Goal: Information Seeking & Learning: Learn about a topic

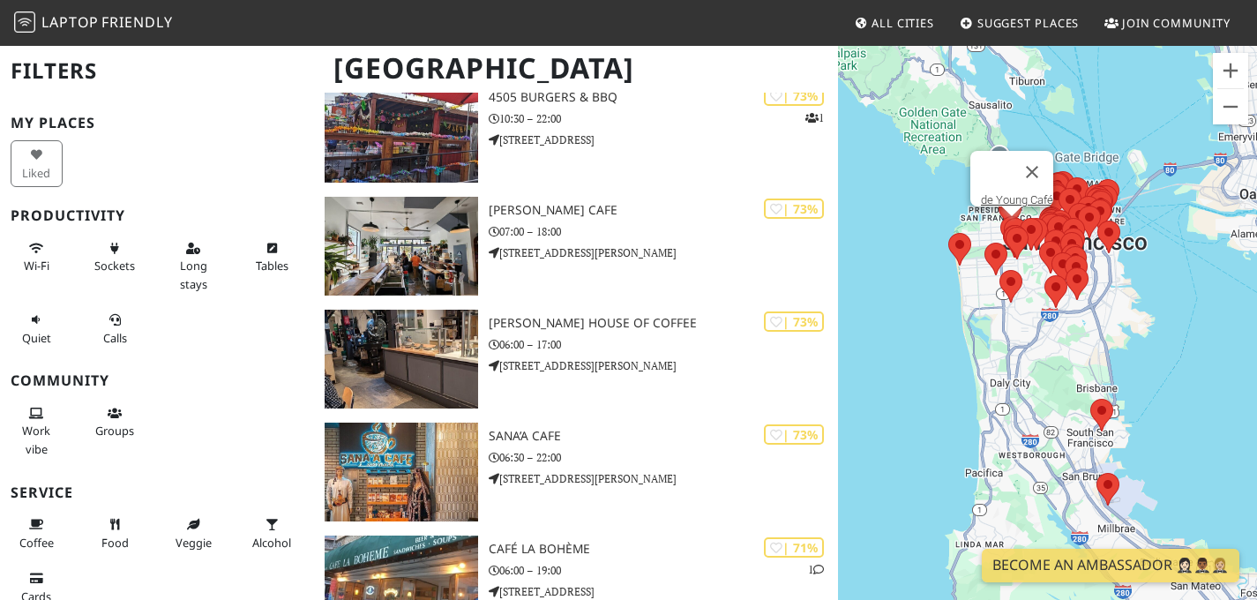
scroll to position [2027, 0]
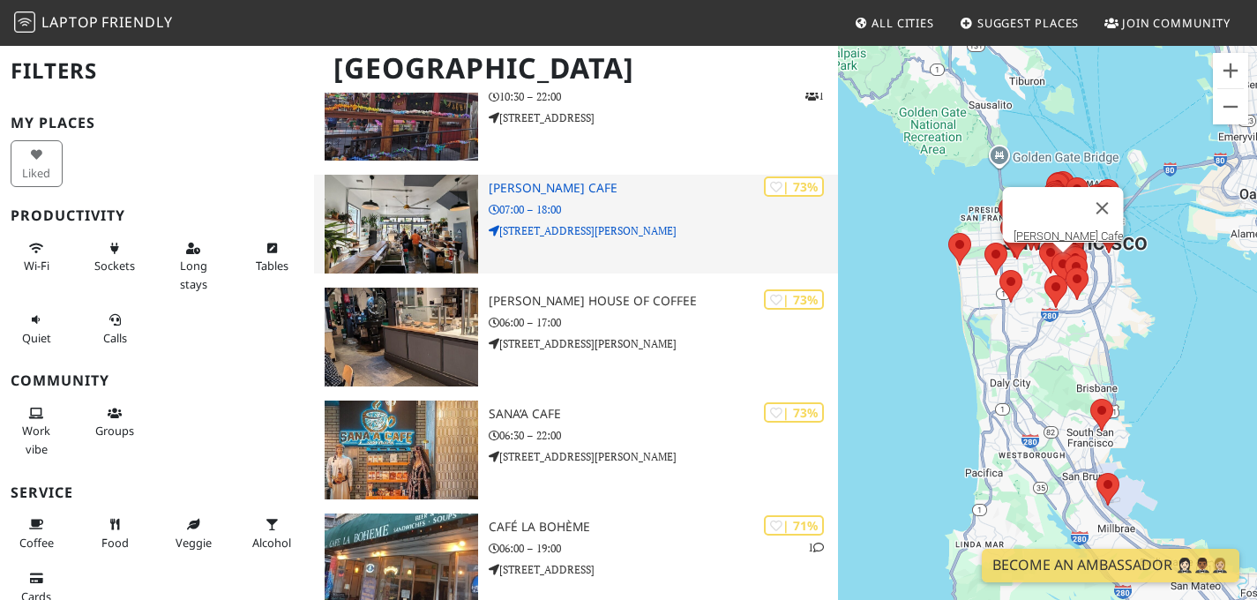
click at [384, 248] on img at bounding box center [401, 224] width 153 height 99
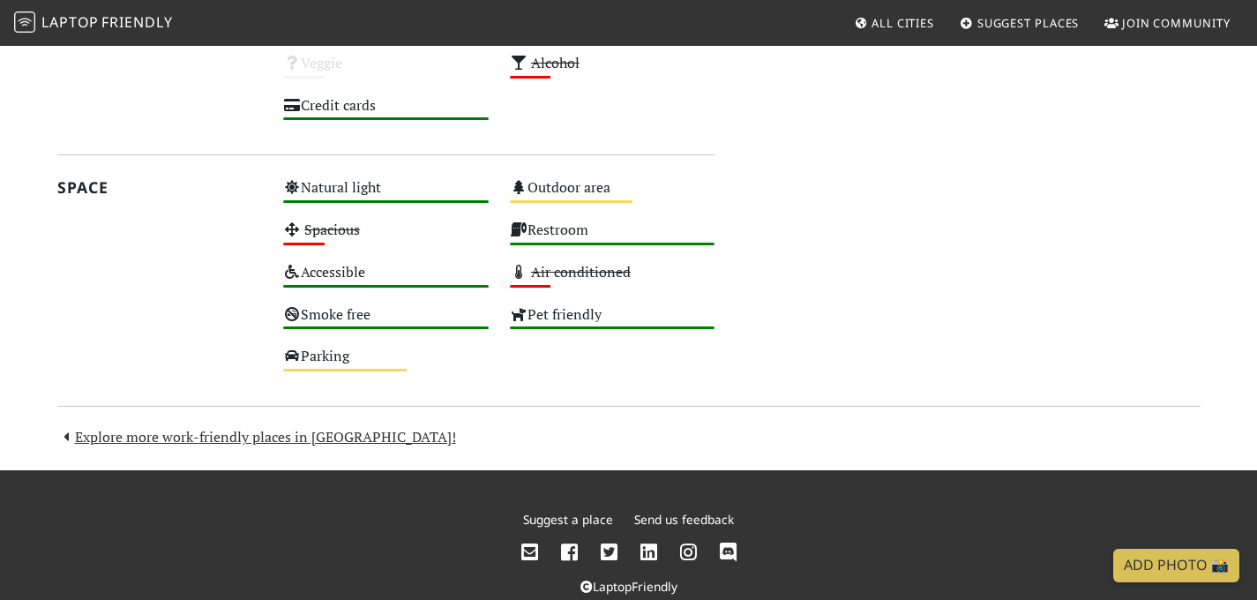
scroll to position [1505, 0]
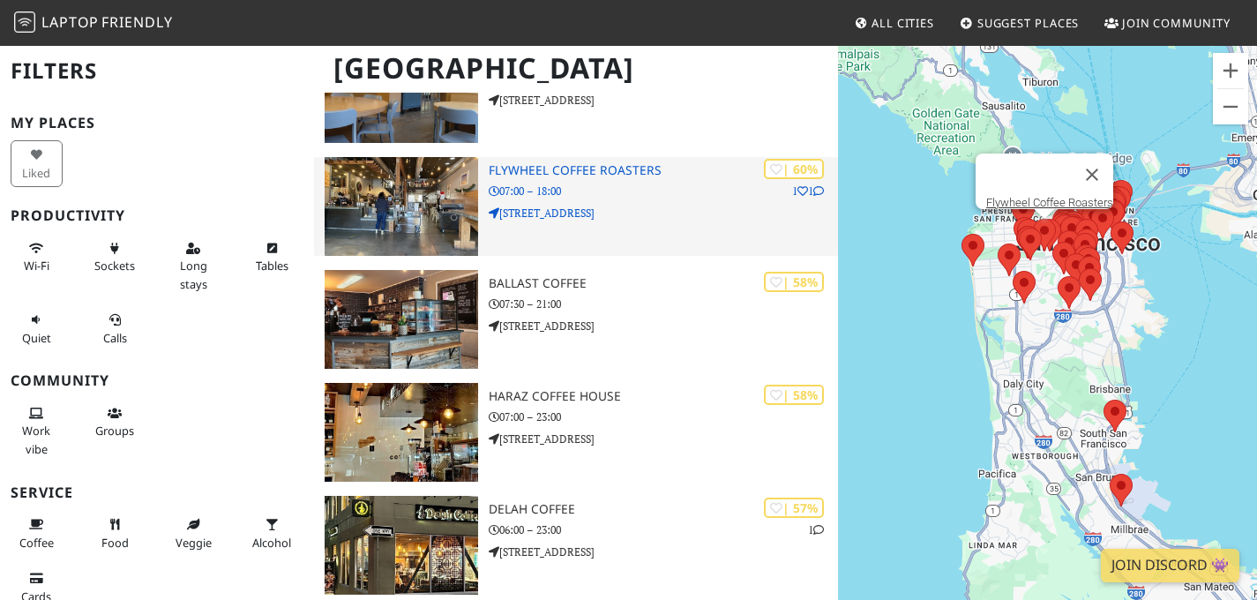
scroll to position [4542, 0]
